Goal: Information Seeking & Learning: Learn about a topic

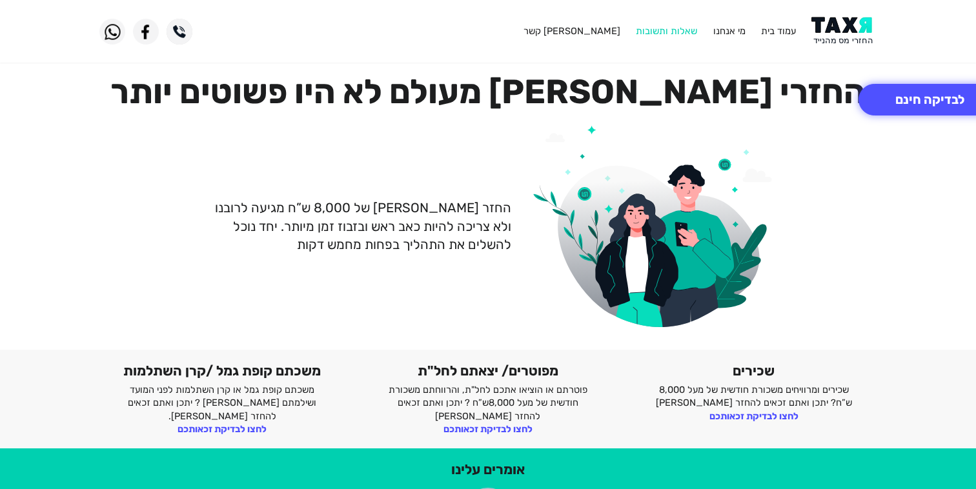
click at [669, 31] on link "שאלות ותשובות" at bounding box center [665, 31] width 61 height 12
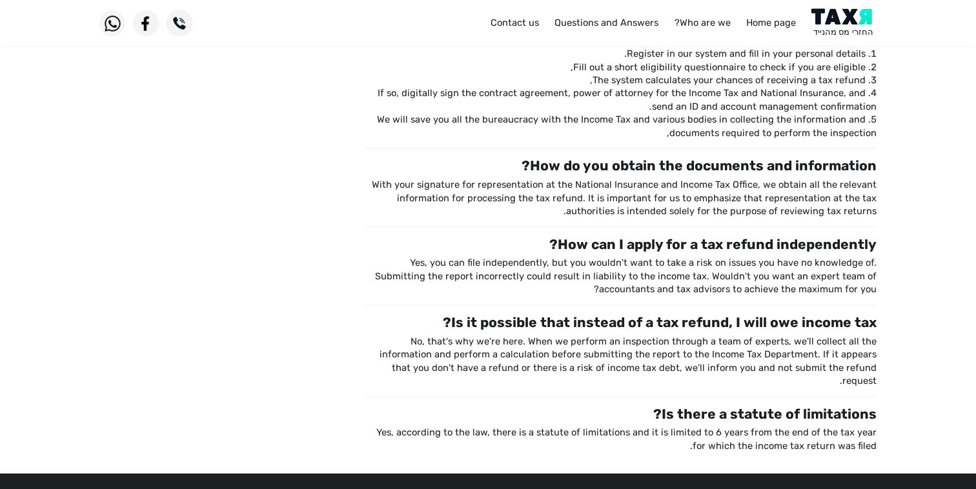
scroll to position [804, 0]
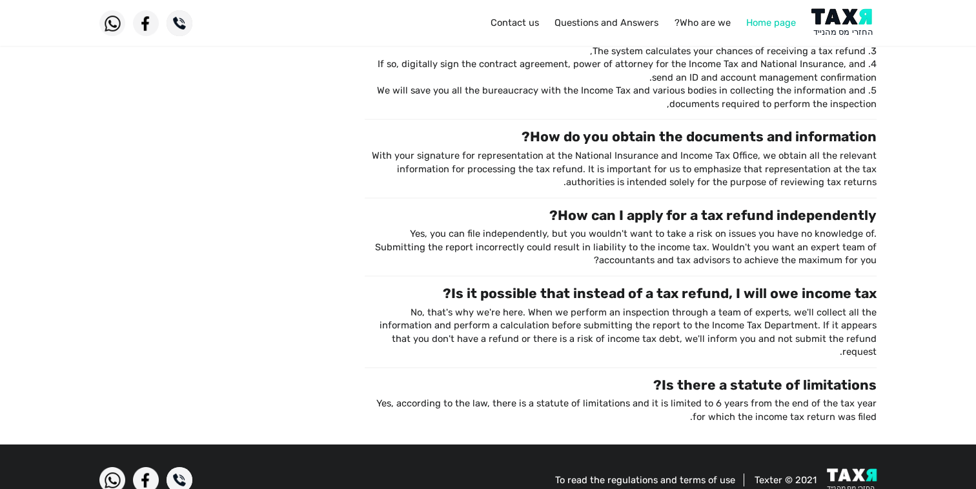
click at [757, 22] on font "Home page" at bounding box center [771, 23] width 50 height 12
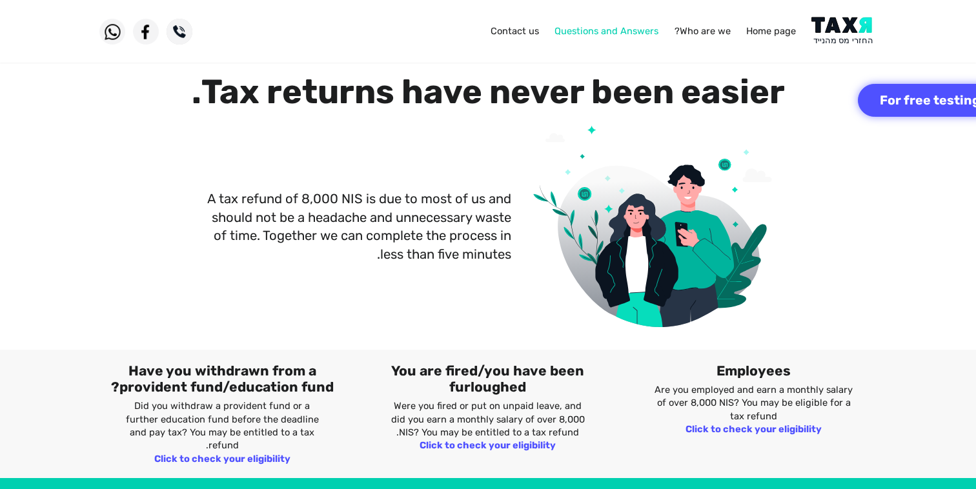
click at [585, 28] on font "Questions and Answers" at bounding box center [606, 31] width 104 height 12
